Goal: Information Seeking & Learning: Learn about a topic

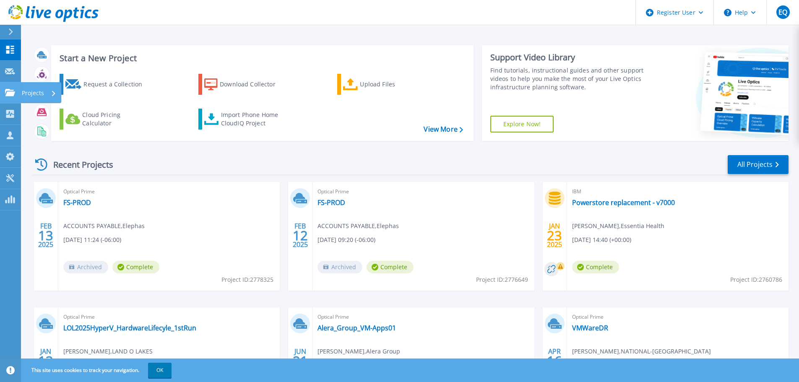
click at [40, 93] on p "Projects" at bounding box center [33, 93] width 22 height 22
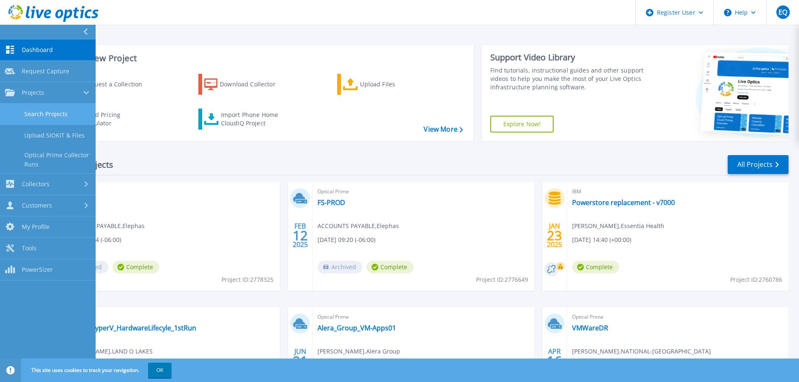
click at [52, 113] on link "Search Projects" at bounding box center [48, 114] width 96 height 21
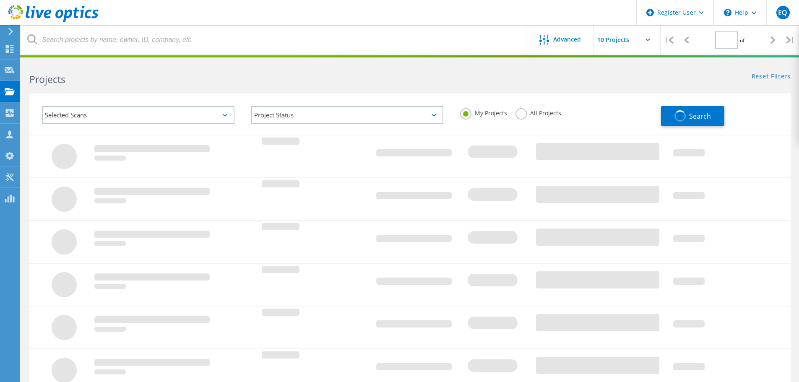
type input "1"
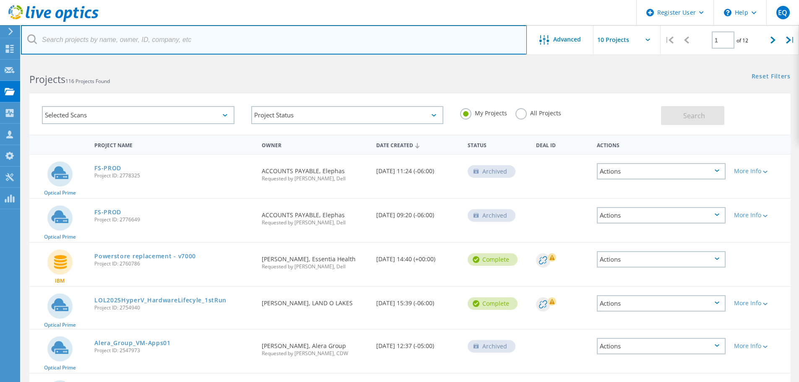
click at [356, 52] on input "text" at bounding box center [274, 39] width 506 height 29
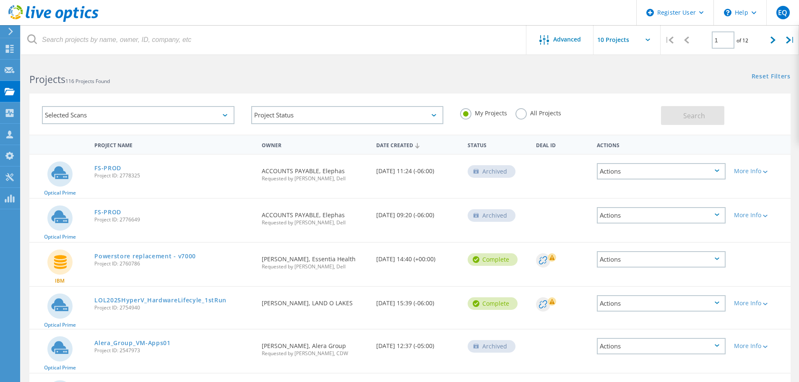
click at [517, 114] on label "All Projects" at bounding box center [539, 112] width 46 height 8
click at [0, 0] on input "All Projects" at bounding box center [0, 0] width 0 height 0
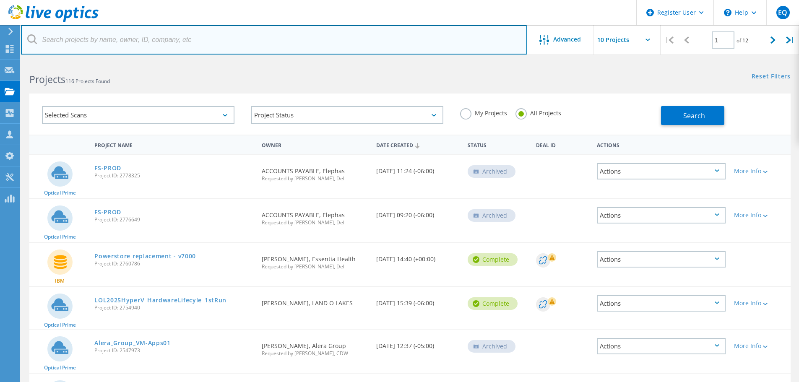
click at [100, 33] on input "text" at bounding box center [274, 39] width 506 height 29
type input "CNA"
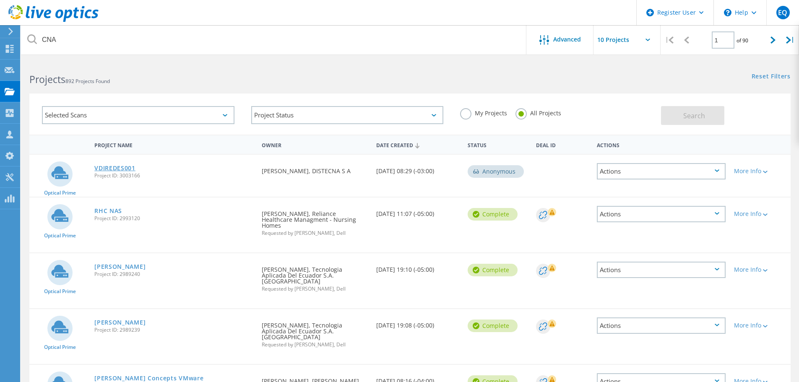
click at [115, 169] on link "VDIREDES001" at bounding box center [114, 168] width 41 height 6
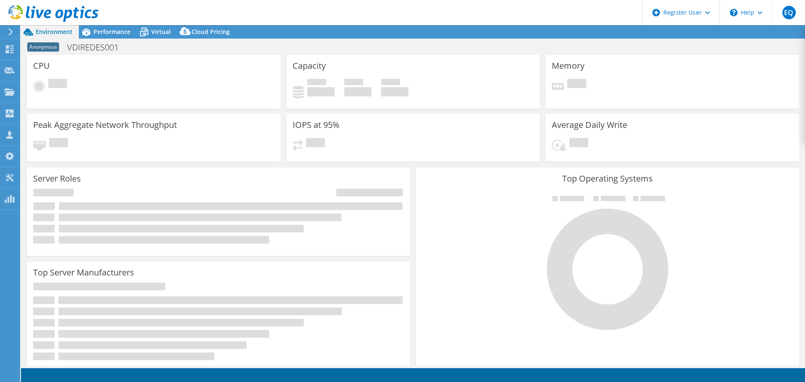
select select "USD"
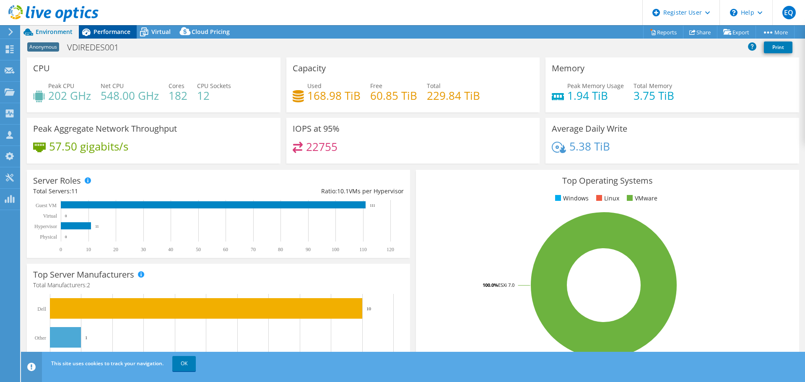
click at [108, 33] on span "Performance" at bounding box center [112, 32] width 37 height 8
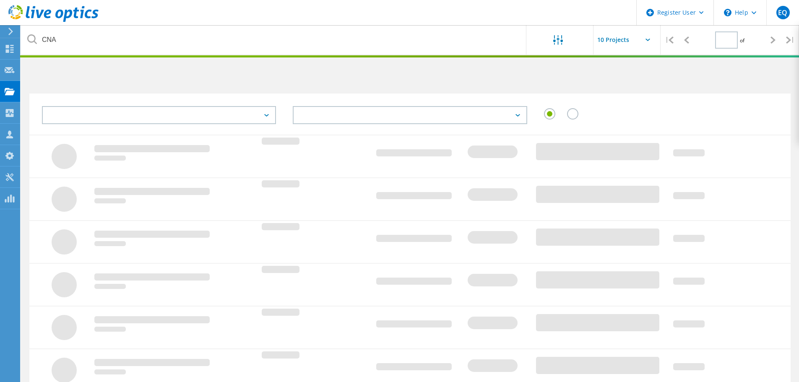
type input "1"
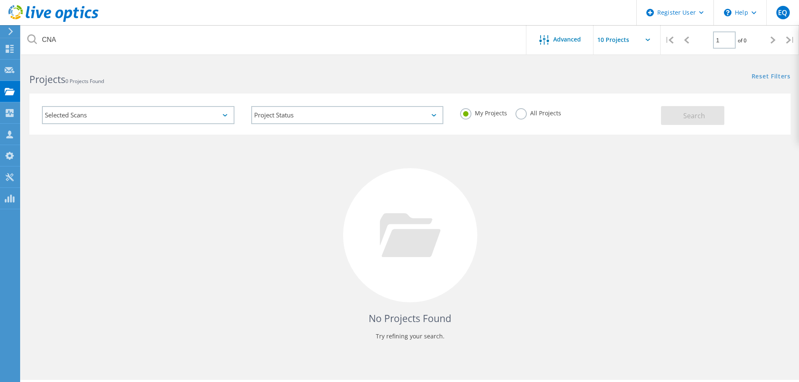
click at [524, 116] on label "All Projects" at bounding box center [539, 112] width 46 height 8
click at [0, 0] on input "All Projects" at bounding box center [0, 0] width 0 height 0
click at [702, 119] on span "Search" at bounding box center [694, 115] width 22 height 9
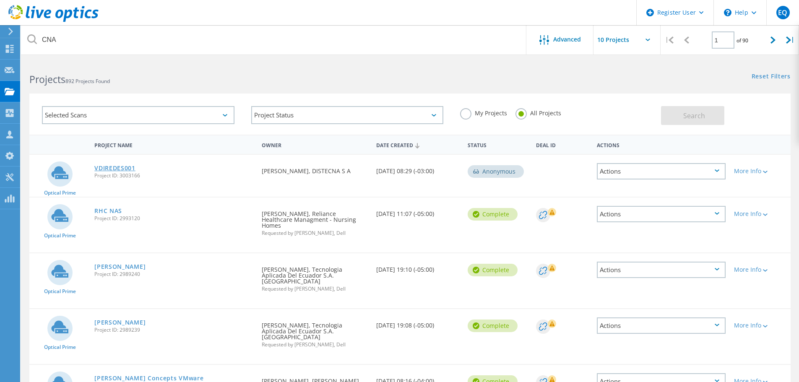
click at [133, 167] on link "VDIREDES001" at bounding box center [114, 168] width 41 height 6
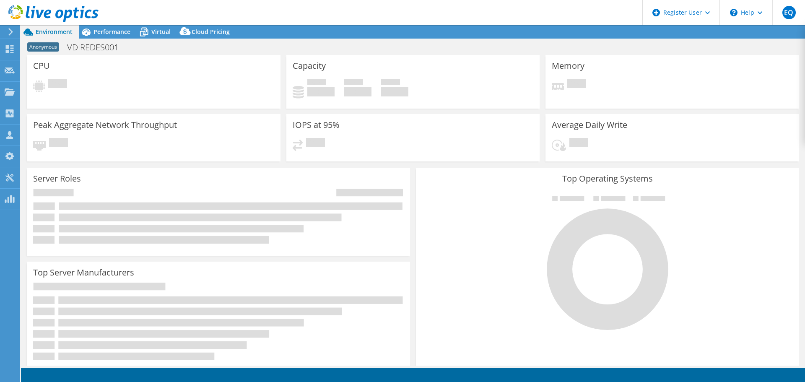
select select "USD"
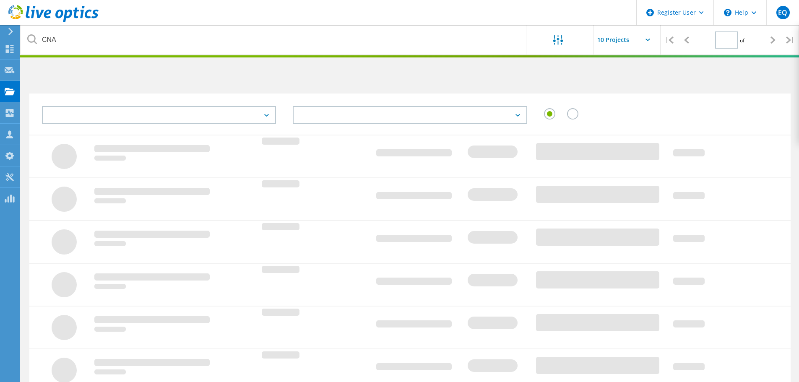
type input "1"
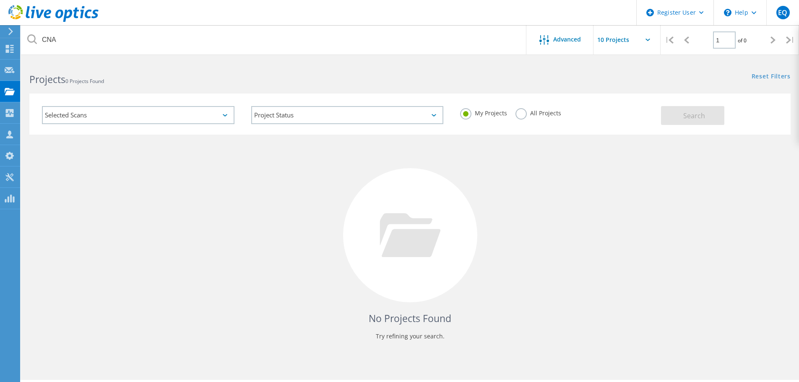
click at [526, 113] on label "All Projects" at bounding box center [539, 112] width 46 height 8
click at [0, 0] on input "All Projects" at bounding box center [0, 0] width 0 height 0
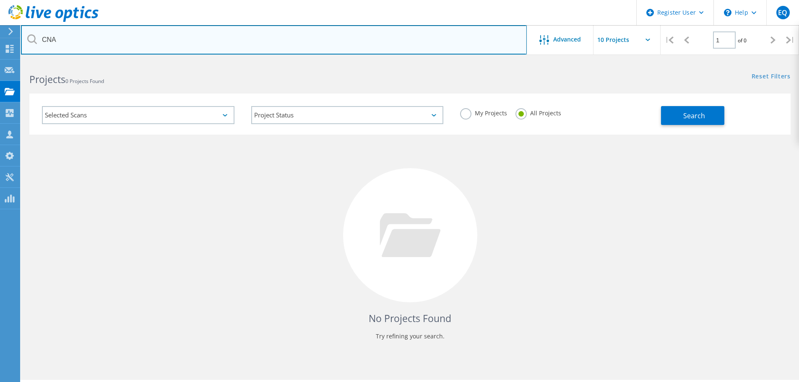
click at [118, 45] on input "CNA" at bounding box center [274, 39] width 506 height 29
type input "CNA insurance"
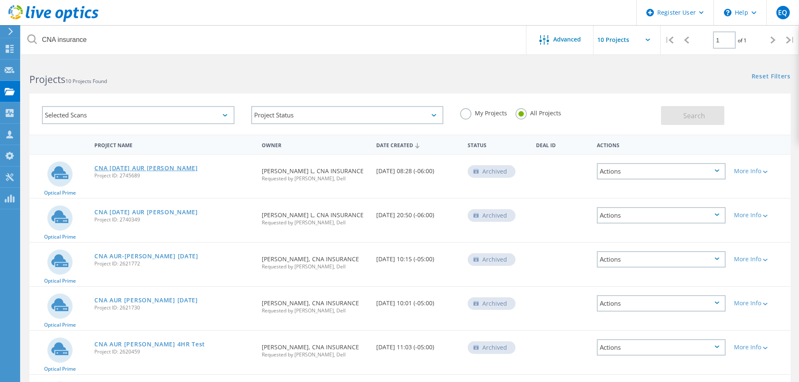
click at [123, 167] on link "CNA [DATE] AUR [PERSON_NAME]" at bounding box center [146, 168] width 104 height 6
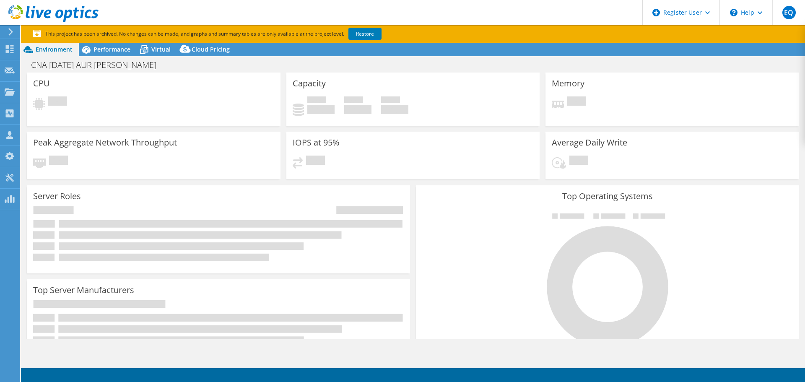
select select "USD"
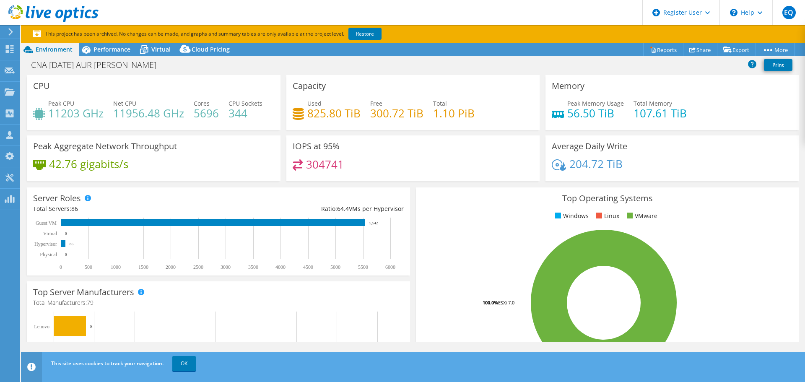
click at [96, 48] on span "Performance" at bounding box center [112, 49] width 37 height 8
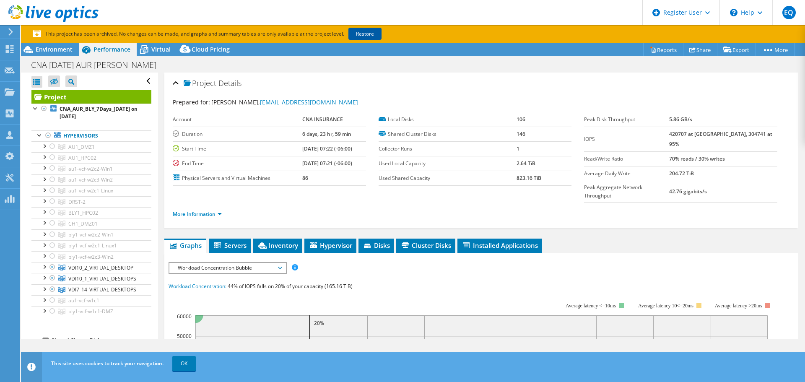
click at [363, 34] on link "Restore" at bounding box center [365, 34] width 33 height 12
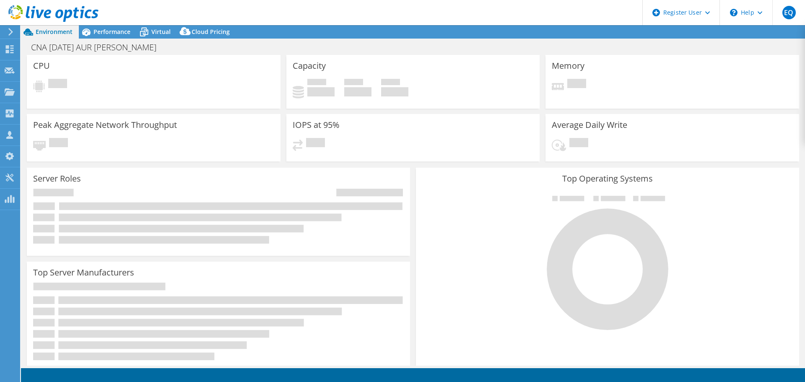
select select "USD"
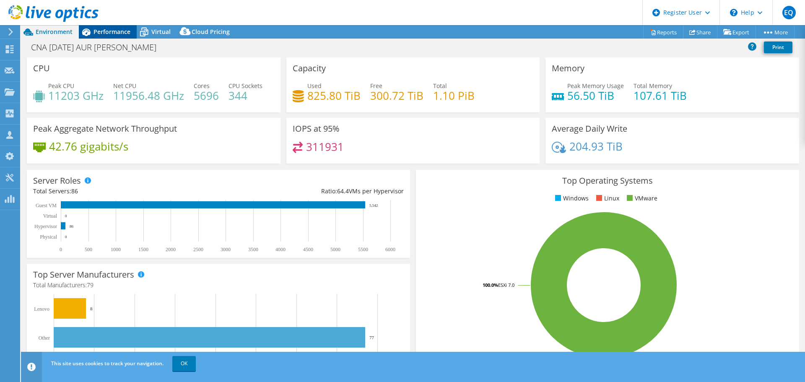
click at [104, 33] on span "Performance" at bounding box center [112, 32] width 37 height 8
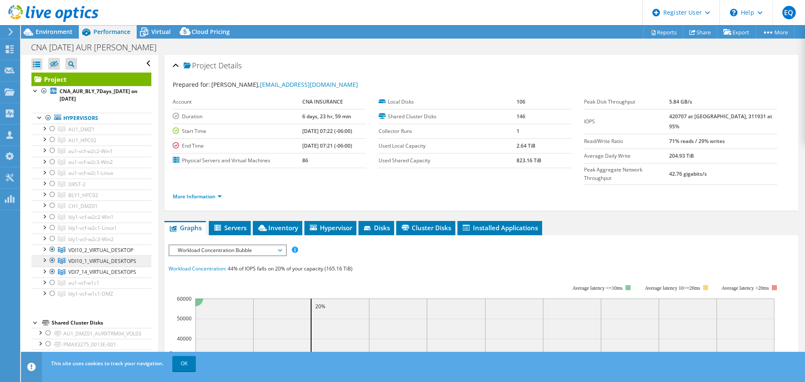
drag, startPoint x: 46, startPoint y: 118, endPoint x: 84, endPoint y: 255, distance: 142.8
click at [46, 118] on div at bounding box center [48, 118] width 8 height 10
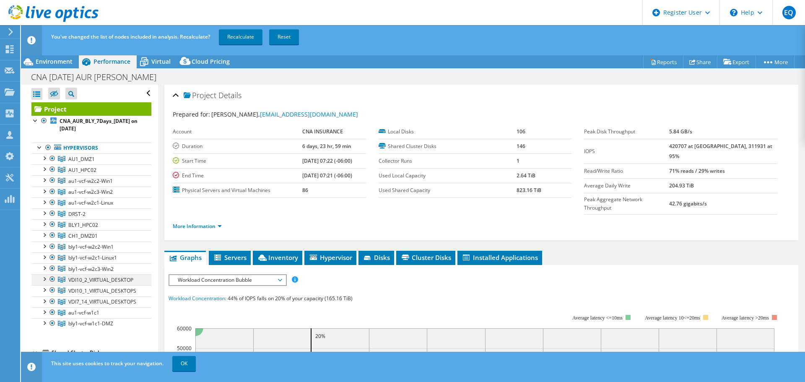
click at [53, 277] on div at bounding box center [52, 279] width 8 height 10
click at [50, 290] on div at bounding box center [52, 290] width 8 height 10
click at [50, 302] on div at bounding box center [52, 302] width 8 height 10
drag, startPoint x: 255, startPoint y: 37, endPoint x: 264, endPoint y: 65, distance: 29.3
click at [254, 37] on link "Recalculate" at bounding box center [241, 36] width 44 height 15
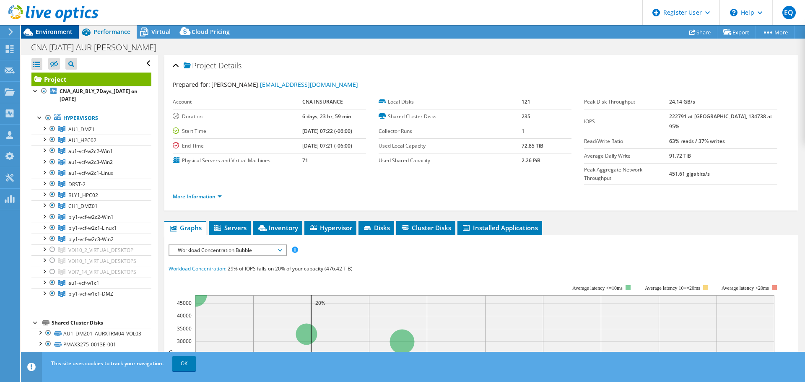
click at [48, 30] on span "Environment" at bounding box center [54, 32] width 37 height 8
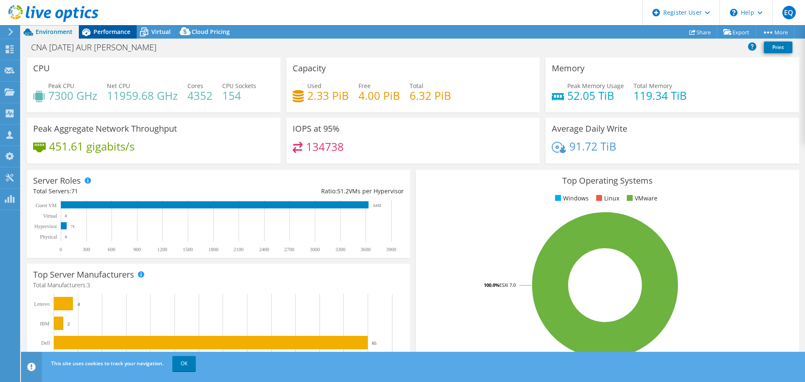
click at [115, 30] on span "Performance" at bounding box center [112, 32] width 37 height 8
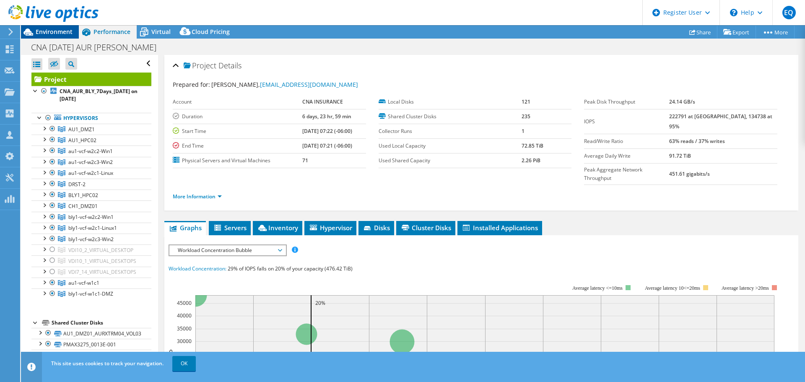
click at [55, 29] on span "Environment" at bounding box center [54, 32] width 37 height 8
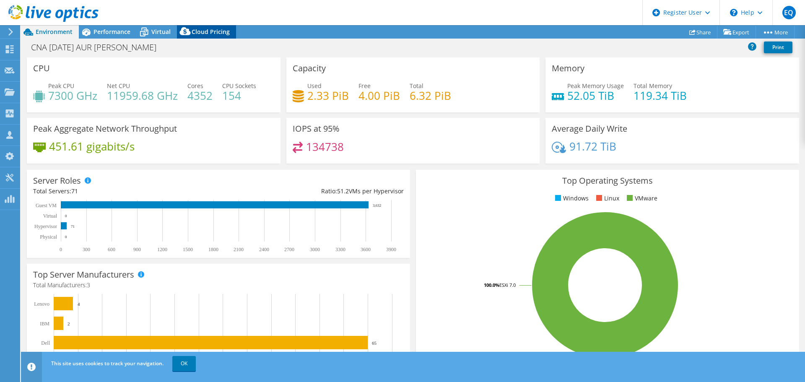
click at [195, 34] on span "Cloud Pricing" at bounding box center [211, 32] width 38 height 8
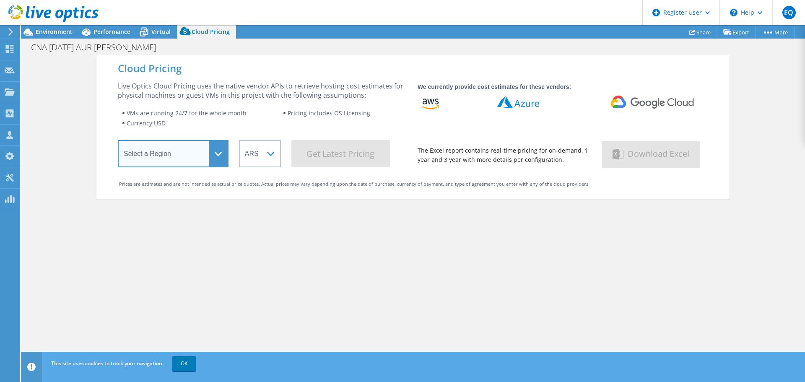
click at [215, 159] on select "Select a Region [GEOGRAPHIC_DATA] ([GEOGRAPHIC_DATA]) [GEOGRAPHIC_DATA] ([GEOGR…" at bounding box center [173, 153] width 111 height 27
select select "USEast"
click at [118, 142] on select "Select a Region [GEOGRAPHIC_DATA] ([GEOGRAPHIC_DATA]) [GEOGRAPHIC_DATA] ([GEOGR…" at bounding box center [173, 153] width 111 height 27
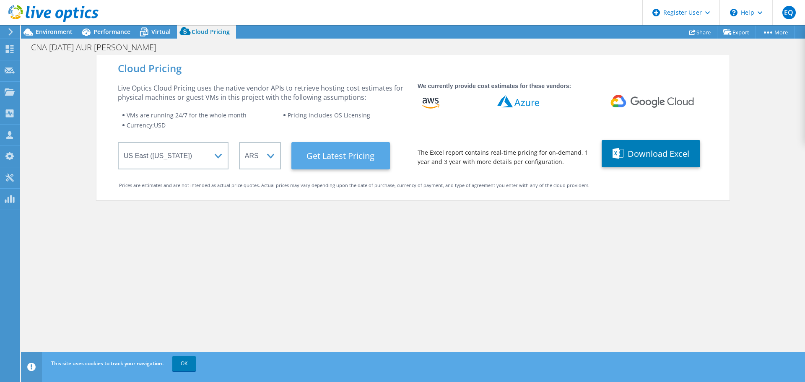
click at [361, 157] on Latest "Get Latest Pricing" at bounding box center [341, 155] width 99 height 27
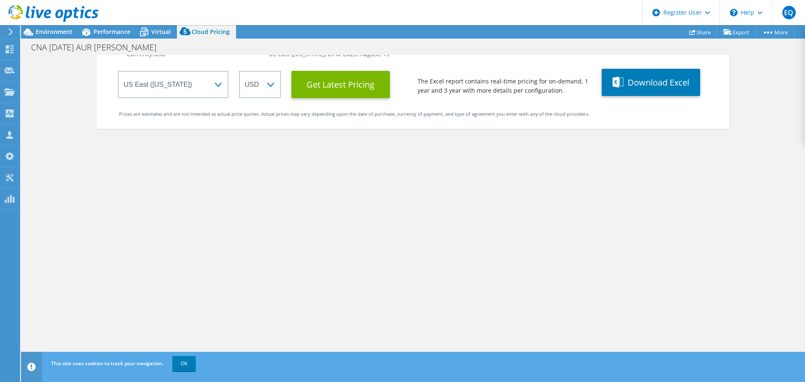
scroll to position [42, 0]
click at [359, 94] on Latest "Get Latest Pricing" at bounding box center [341, 84] width 99 height 27
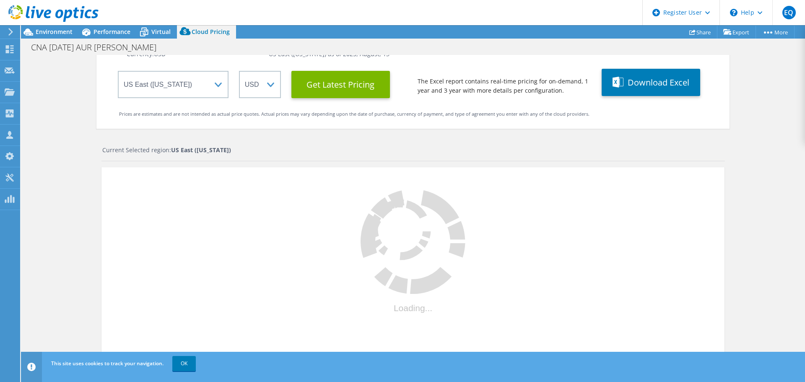
scroll to position [126, 0]
click at [191, 363] on link "OK" at bounding box center [183, 363] width 23 height 15
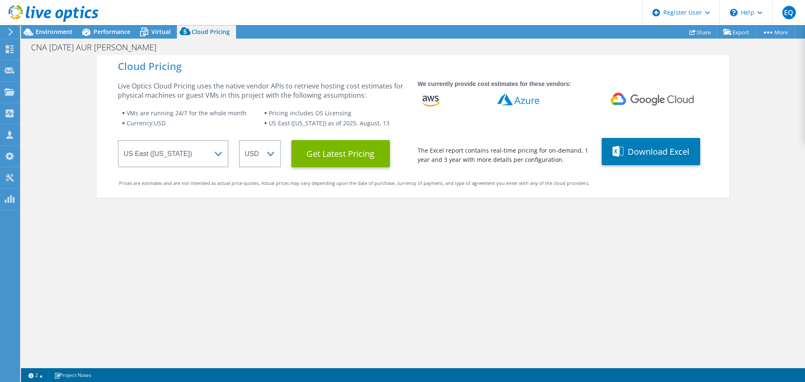
scroll to position [0, 0]
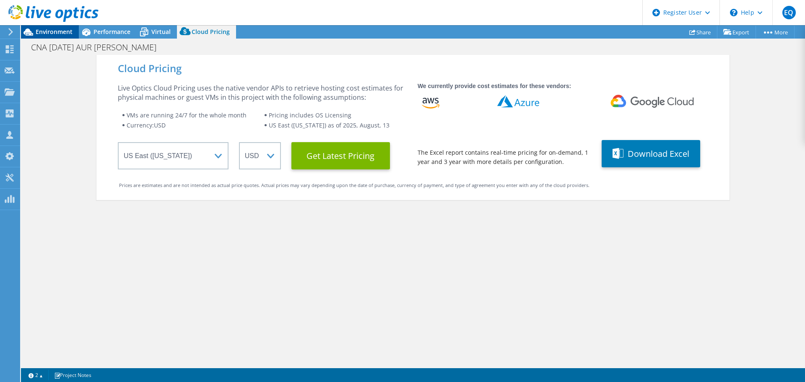
click at [52, 29] on span "Environment" at bounding box center [54, 32] width 37 height 8
